Goal: Transaction & Acquisition: Purchase product/service

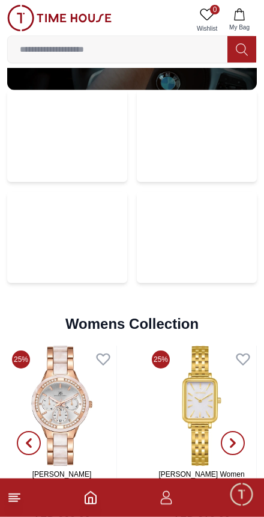
scroll to position [2561, 0]
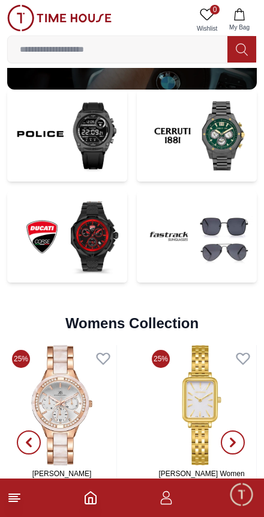
click at [97, 139] on img at bounding box center [67, 135] width 120 height 91
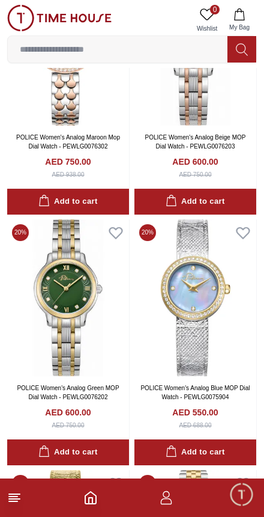
scroll to position [438, 0]
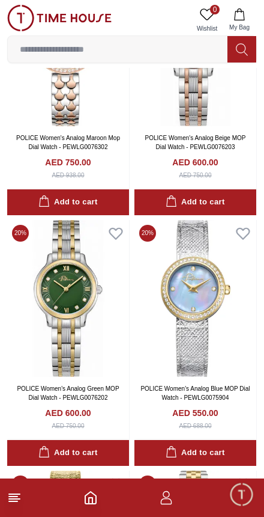
click at [91, 501] on icon "Home" at bounding box center [91, 498] width 14 height 14
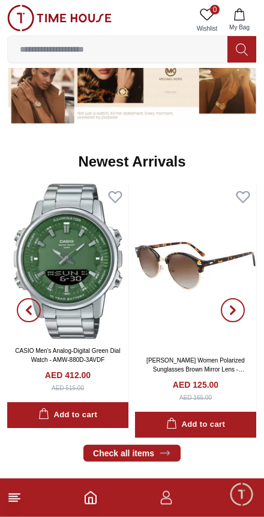
scroll to position [553, 0]
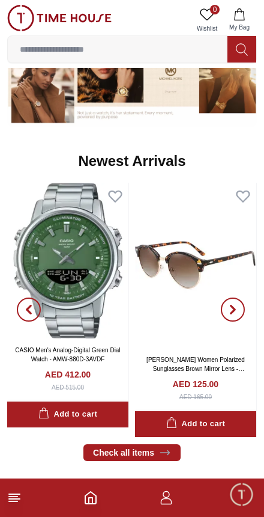
click at [91, 266] on img at bounding box center [67, 261] width 121 height 156
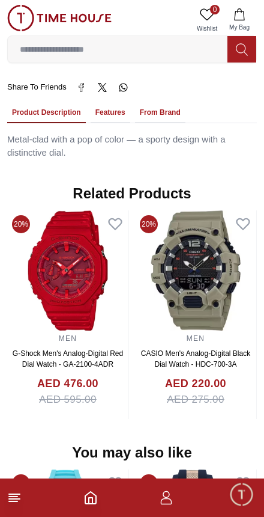
click at [242, 271] on img at bounding box center [195, 270] width 121 height 120
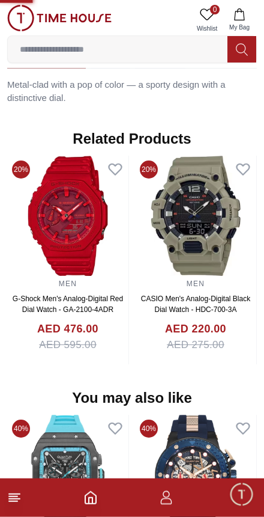
scroll to position [924, 0]
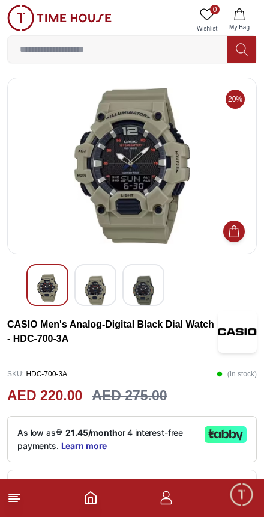
click at [79, 503] on footer at bounding box center [132, 498] width 264 height 38
click at [87, 498] on icon "Home" at bounding box center [91, 498] width 14 height 14
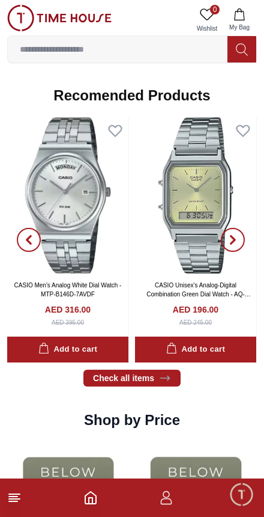
scroll to position [1190, 0]
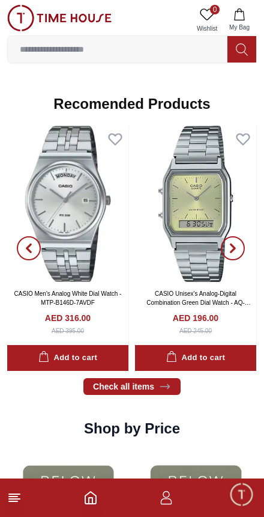
click at [240, 247] on span "button" at bounding box center [233, 248] width 24 height 24
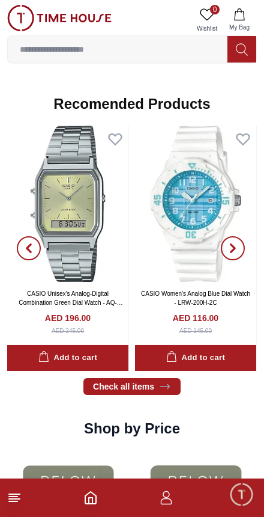
click at [240, 248] on span "button" at bounding box center [233, 248] width 24 height 24
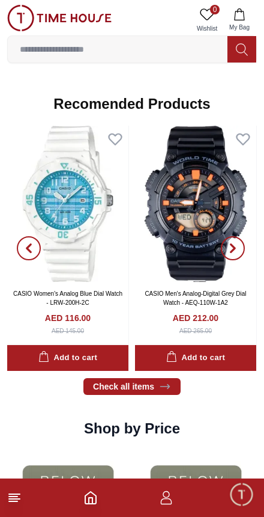
click at [237, 246] on icon "button" at bounding box center [233, 248] width 10 height 10
click at [234, 245] on icon "button" at bounding box center [233, 248] width 4 height 8
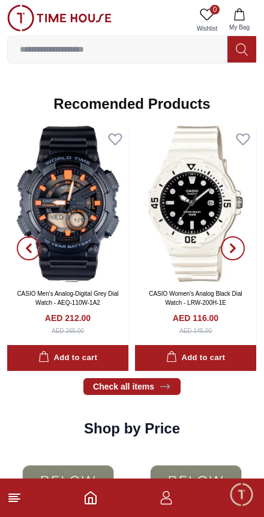
click at [235, 247] on icon "button" at bounding box center [233, 248] width 4 height 8
click at [238, 248] on span "button" at bounding box center [233, 248] width 24 height 24
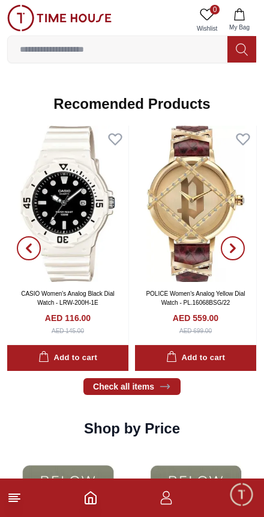
click at [235, 243] on icon "button" at bounding box center [233, 248] width 10 height 10
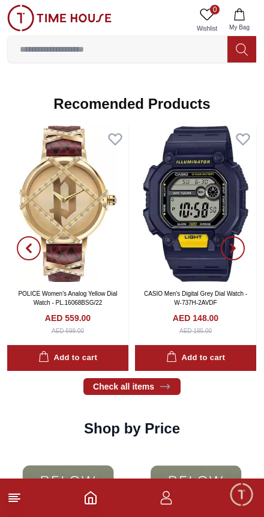
click at [235, 242] on span "button" at bounding box center [233, 248] width 24 height 24
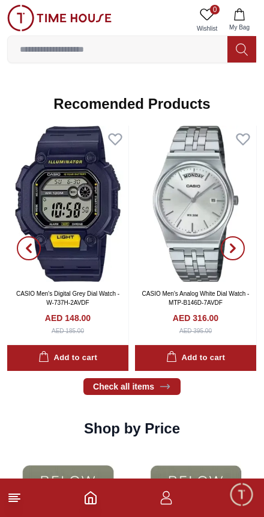
click at [238, 246] on span "button" at bounding box center [233, 248] width 24 height 24
click at [233, 246] on icon "button" at bounding box center [233, 248] width 10 height 10
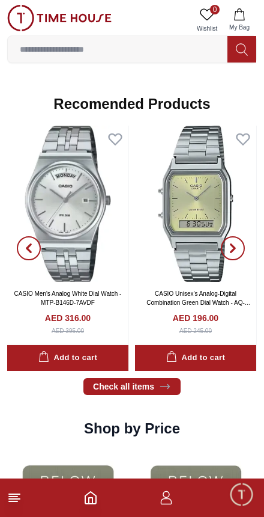
click at [235, 243] on icon "button" at bounding box center [233, 248] width 10 height 10
click at [236, 246] on icon "button" at bounding box center [233, 248] width 10 height 10
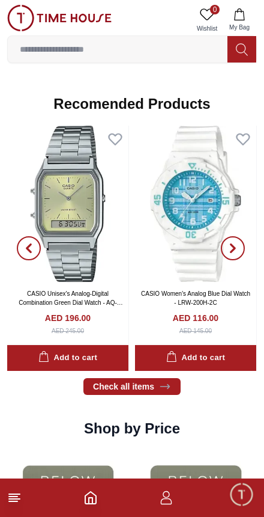
click at [237, 243] on icon "button" at bounding box center [233, 248] width 10 height 10
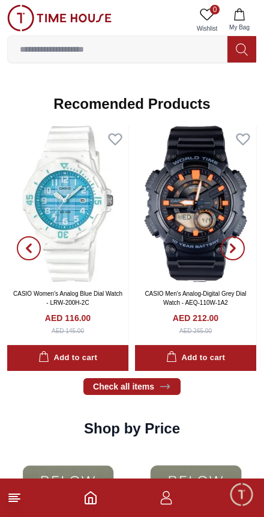
click at [237, 243] on icon "button" at bounding box center [233, 248] width 10 height 10
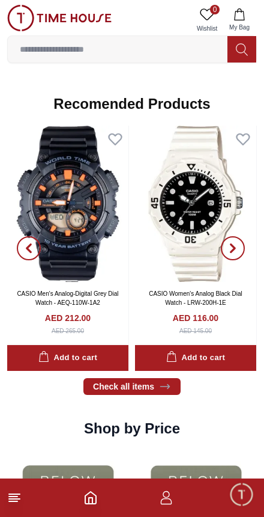
click at [237, 243] on icon "button" at bounding box center [233, 248] width 10 height 10
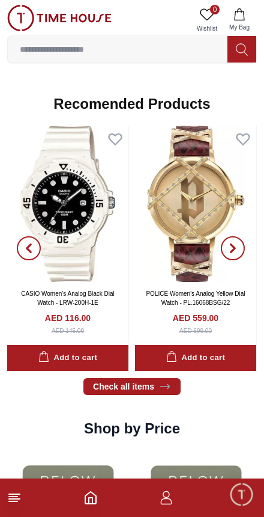
click at [237, 243] on icon "button" at bounding box center [233, 248] width 10 height 10
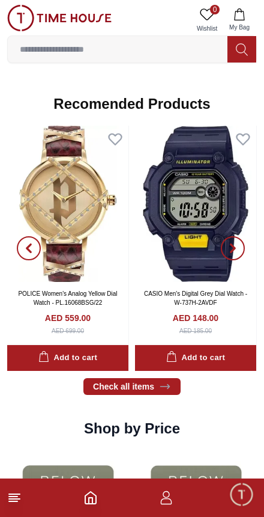
click at [243, 243] on span "button" at bounding box center [233, 248] width 24 height 24
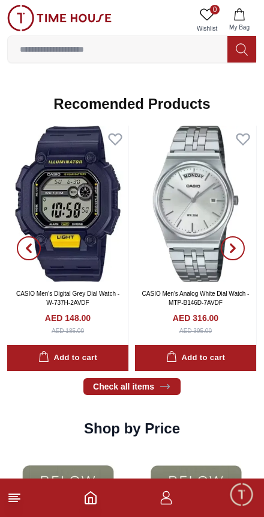
click at [243, 248] on span "button" at bounding box center [233, 248] width 24 height 24
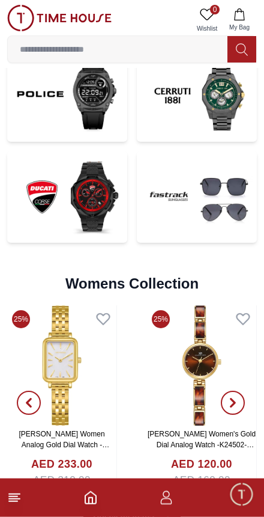
click at [88, 214] on img at bounding box center [67, 196] width 120 height 91
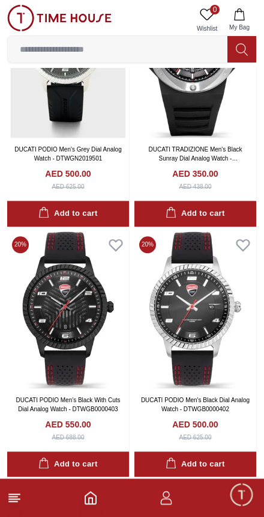
scroll to position [1789, 0]
